Goal: Task Accomplishment & Management: Manage account settings

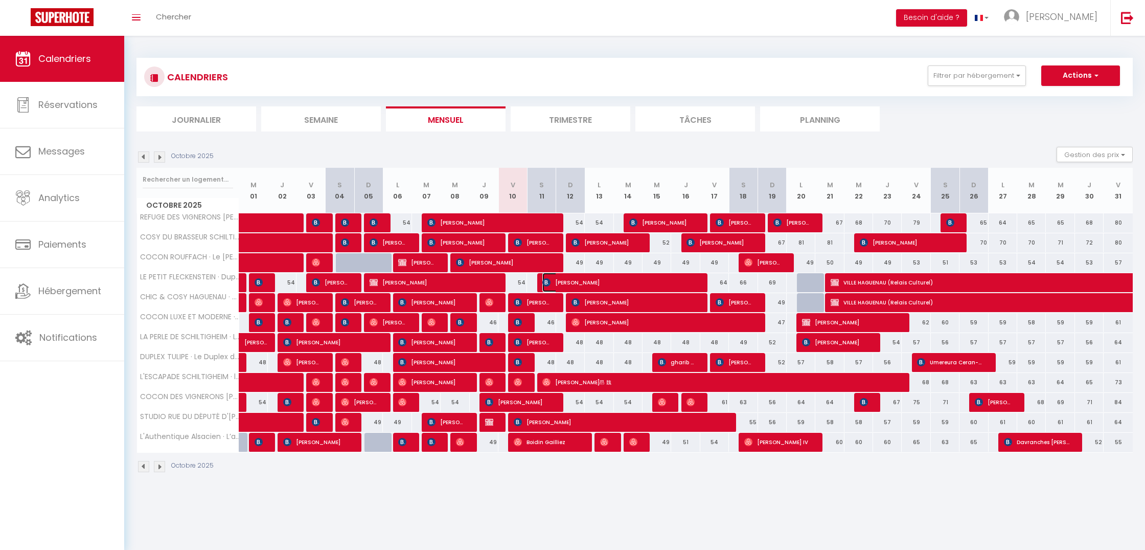
click at [588, 281] on span "[PERSON_NAME]" at bounding box center [619, 282] width 153 height 19
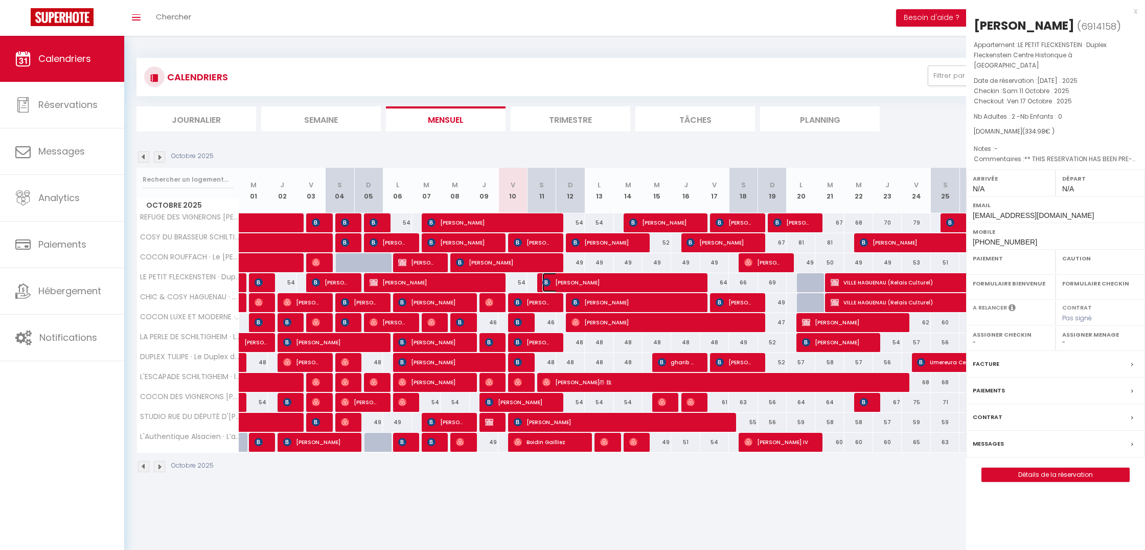
select select "OK"
select select "KO"
select select "0"
select select "1"
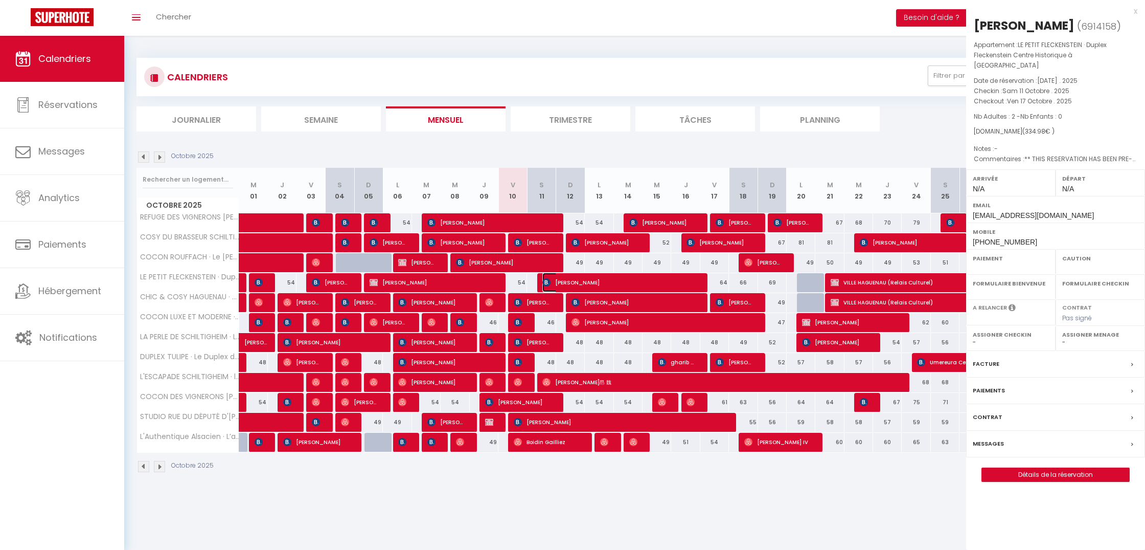
select select
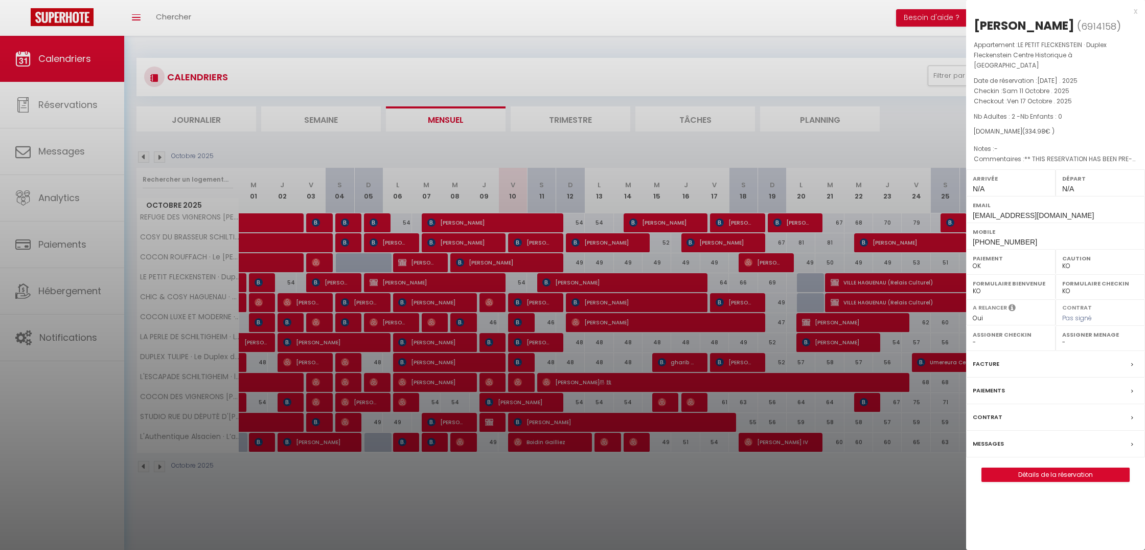
click at [588, 281] on div at bounding box center [572, 275] width 1145 height 550
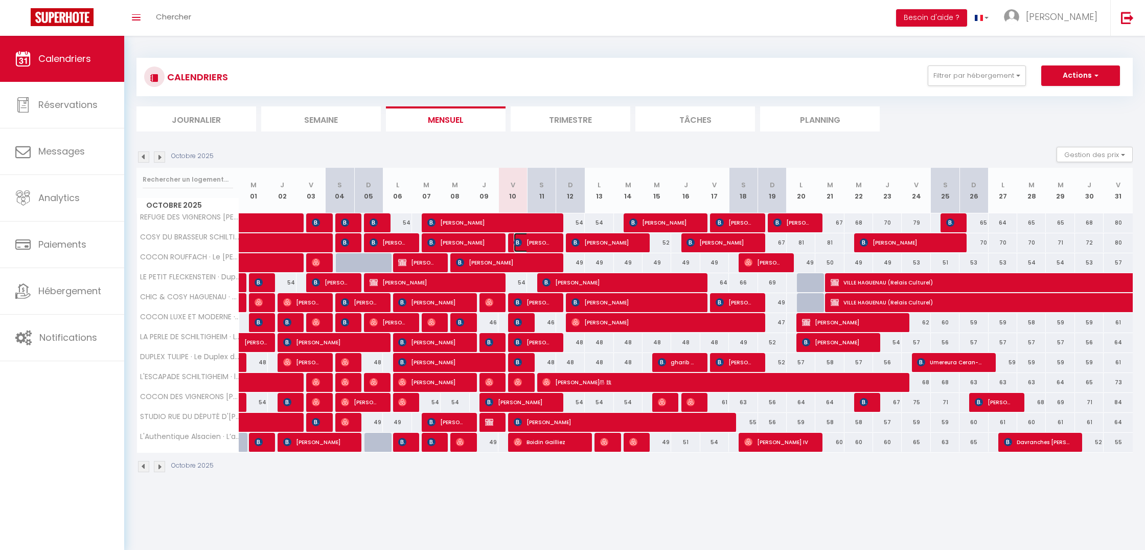
click at [521, 241] on img at bounding box center [518, 242] width 8 height 8
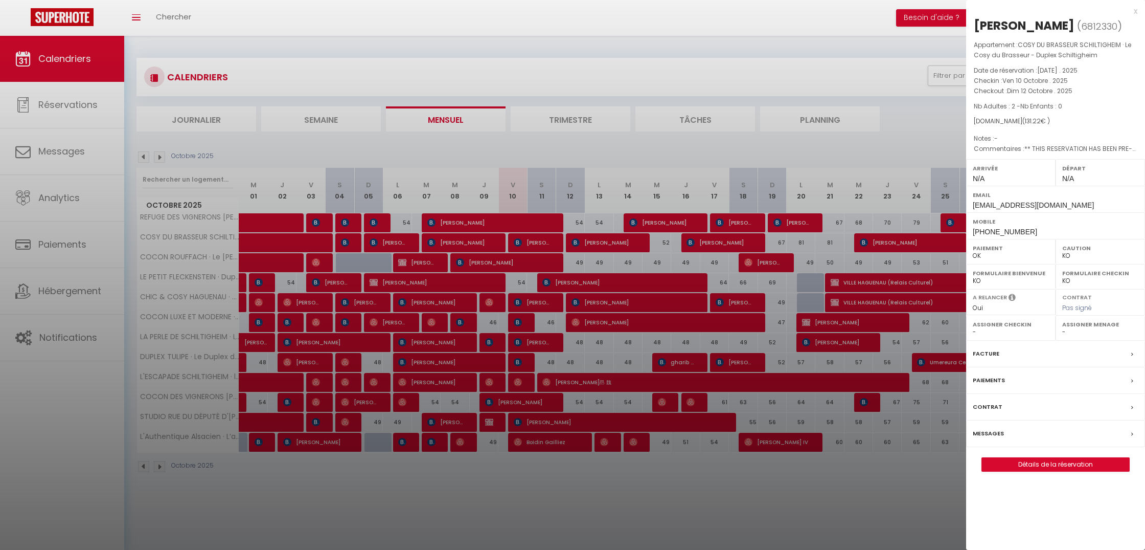
click at [1002, 26] on div "[PERSON_NAME]" at bounding box center [1024, 25] width 101 height 16
copy div "[PERSON_NAME] ( 6812330 )"
